Goal: Complete application form

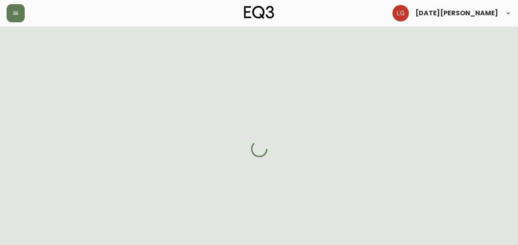
select select "BC"
select select "CA"
select select "CA_EN"
select select "Other"
select select "Interior Designer"
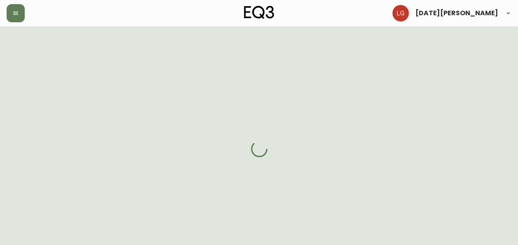
select select "true"
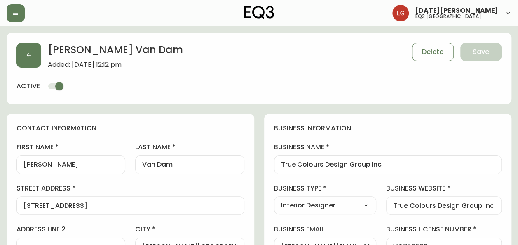
type input "EQ3 [GEOGRAPHIC_DATA]"
select select "cjw10z96p001r6gs00juufhhe"
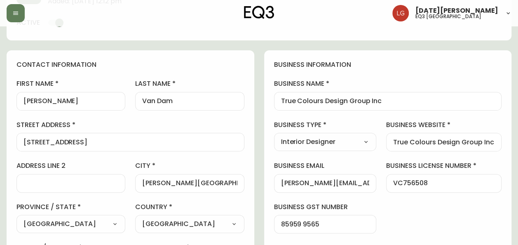
scroll to position [82, 0]
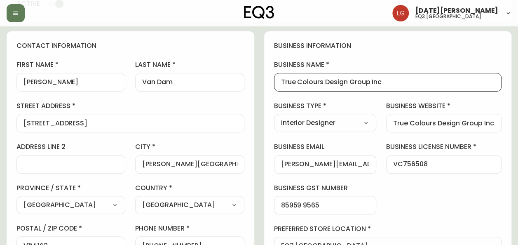
drag, startPoint x: 381, startPoint y: 82, endPoint x: 266, endPoint y: 82, distance: 115.0
click at [266, 82] on div "business information business name True Colours Design Group Inc business type …" at bounding box center [388, 200] width 248 height 339
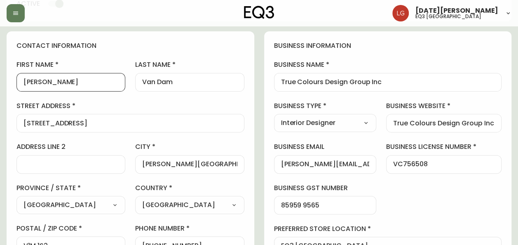
click at [26, 80] on input "[PERSON_NAME]" at bounding box center [70, 82] width 95 height 8
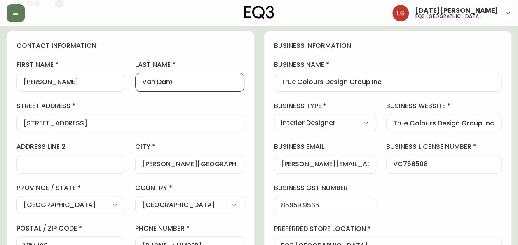
drag, startPoint x: 180, startPoint y: 81, endPoint x: 122, endPoint y: 73, distance: 58.7
click at [122, 73] on div "first name [PERSON_NAME] last name [GEOGRAPHIC_DATA] address [STREET_ADDRESS] /…" at bounding box center [130, 177] width 228 height 235
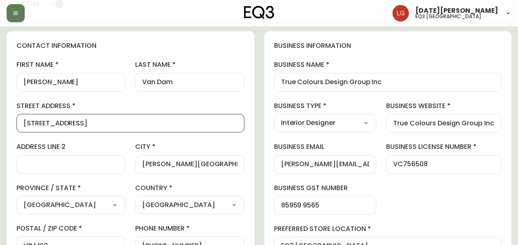
drag, startPoint x: 94, startPoint y: 122, endPoint x: -2, endPoint y: 117, distance: 95.7
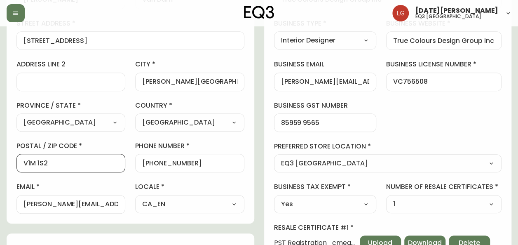
drag, startPoint x: 61, startPoint y: 159, endPoint x: 0, endPoint y: 156, distance: 61.1
click at [0, 156] on html "[DATE][PERSON_NAME] eq3 [GEOGRAPHIC_DATA] [PERSON_NAME][GEOGRAPHIC_DATA] Added:…" at bounding box center [259, 186] width 518 height 702
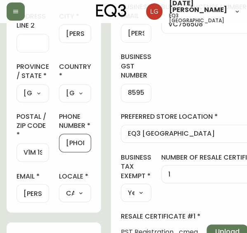
scroll to position [0, 30]
drag, startPoint x: 74, startPoint y: 157, endPoint x: 161, endPoint y: 178, distance: 89.2
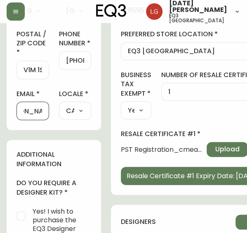
scroll to position [0, 69]
drag, startPoint x: 23, startPoint y: 116, endPoint x: 119, endPoint y: 145, distance: 99.7
click at [119, 145] on div "contact information first name [PERSON_NAME] last name [GEOGRAPHIC_DATA] addres…" at bounding box center [124, 196] width 234 height 792
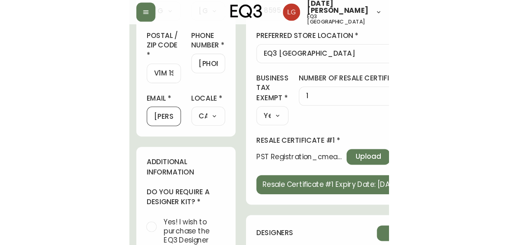
scroll to position [279, 0]
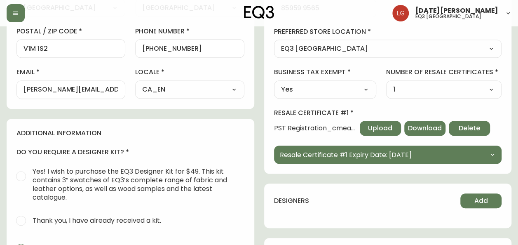
click at [241, 113] on div "contact information first name [PERSON_NAME] last name [GEOGRAPHIC_DATA] addres…" at bounding box center [131, 128] width 248 height 589
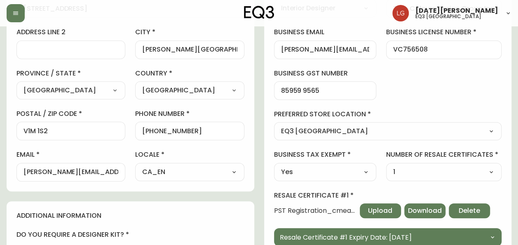
scroll to position [238, 0]
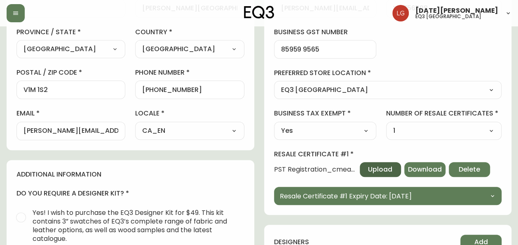
click at [374, 173] on span "Upload" at bounding box center [380, 169] width 24 height 9
click at [430, 167] on span "Download" at bounding box center [425, 169] width 34 height 9
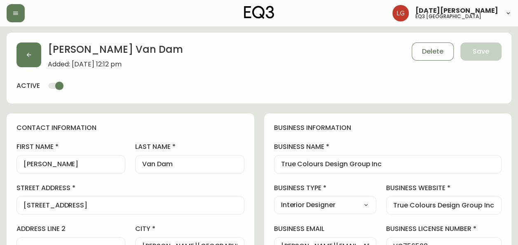
scroll to position [0, 0]
drag, startPoint x: 384, startPoint y: 166, endPoint x: 274, endPoint y: 155, distance: 109.7
click at [274, 155] on div "business name True Colours Design Group Inc" at bounding box center [388, 158] width 228 height 31
